Goal: Check status

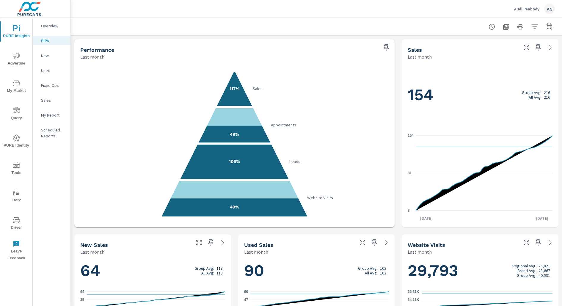
click at [548, 24] on icon "button" at bounding box center [548, 26] width 6 height 7
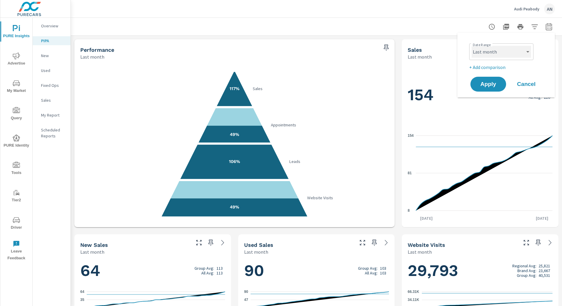
click at [520, 52] on select "Custom [DATE] Last week Last 7 days Last 14 days Last 30 days Last 45 days Last…" at bounding box center [500, 52] width 59 height 12
click at [471, 46] on select "Custom [DATE] Last week Last 7 days Last 14 days Last 30 days Last 45 days Last…" at bounding box center [500, 52] width 59 height 12
select select "Month to date"
click at [493, 85] on span "Apply" at bounding box center [488, 84] width 24 height 6
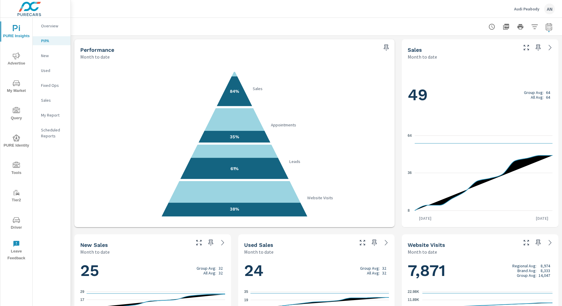
click at [256, 92] on icon "84% Sales 35% Appointments 61% Leads 38% Website Visits" at bounding box center [234, 144] width 308 height 146
click at [256, 88] on text "Sales" at bounding box center [258, 88] width 10 height 5
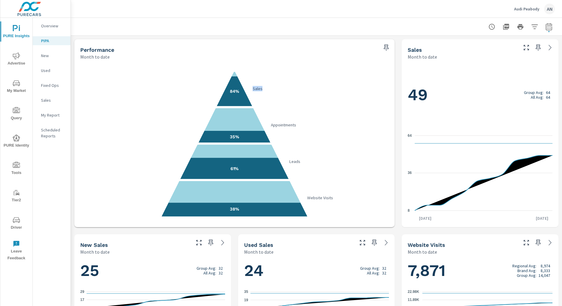
drag, startPoint x: 256, startPoint y: 88, endPoint x: 157, endPoint y: 26, distance: 117.2
click at [256, 75] on icon "84% Sales 35% Appointments 61% Leads 38% Website Visits" at bounding box center [234, 144] width 308 height 146
click at [285, 92] on icon "84% Sales 35% Appointments 61% Leads 38% Website Visits" at bounding box center [234, 144] width 308 height 146
